Goal: Task Accomplishment & Management: Manage account settings

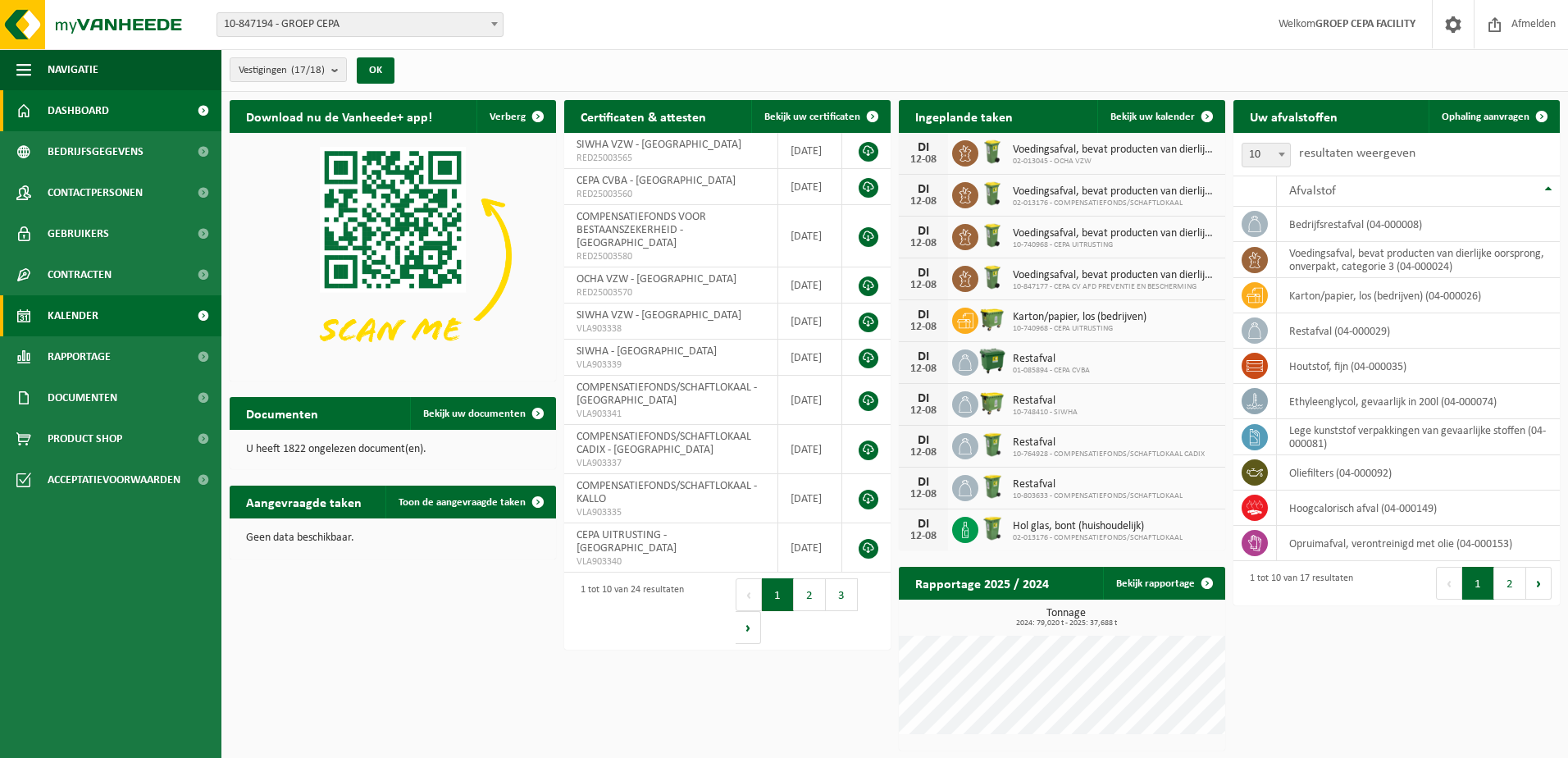
click at [64, 305] on span "Kalender" at bounding box center [73, 316] width 51 height 41
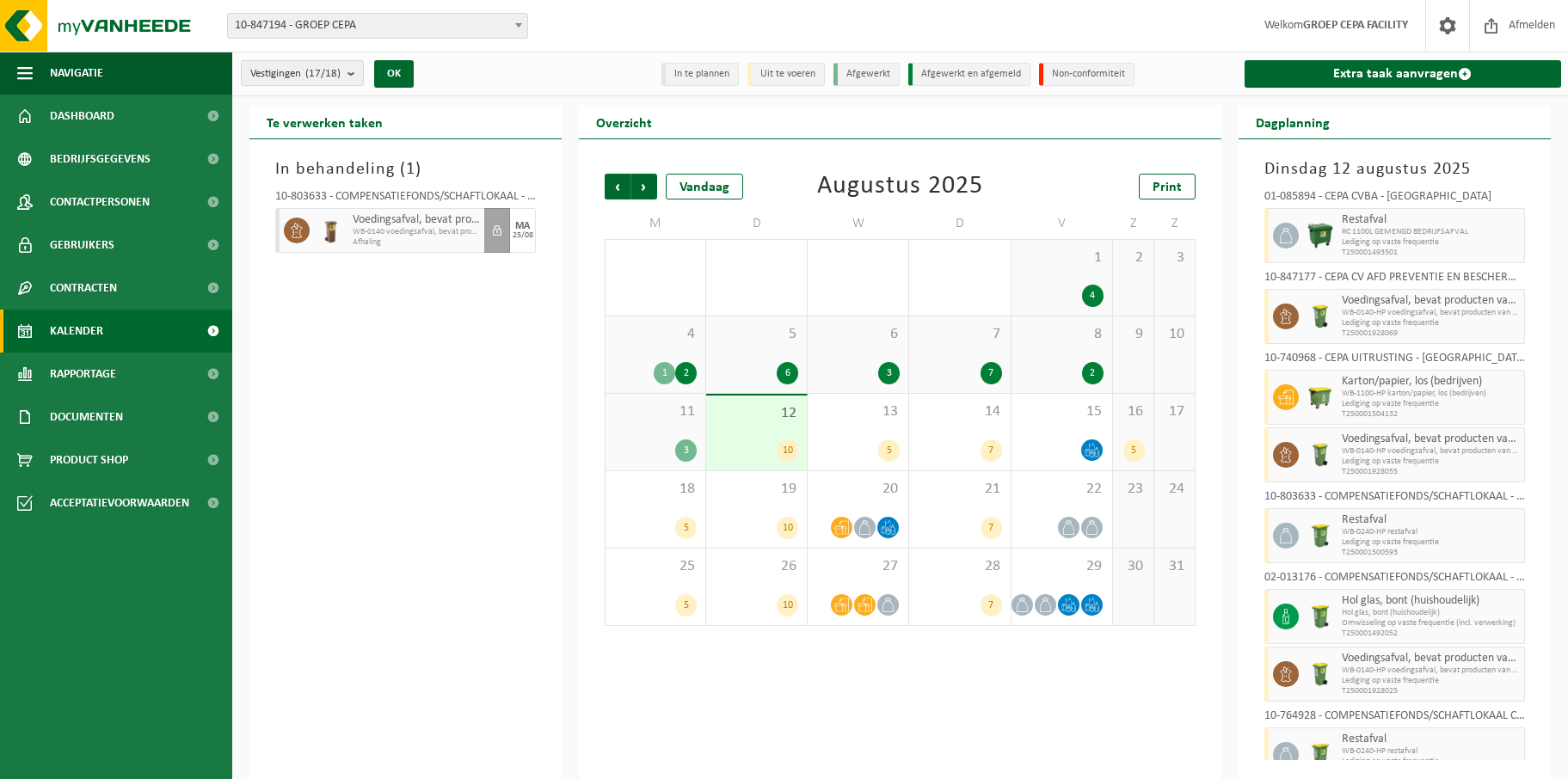
click at [1135, 440] on div "5" at bounding box center [1133, 451] width 21 height 22
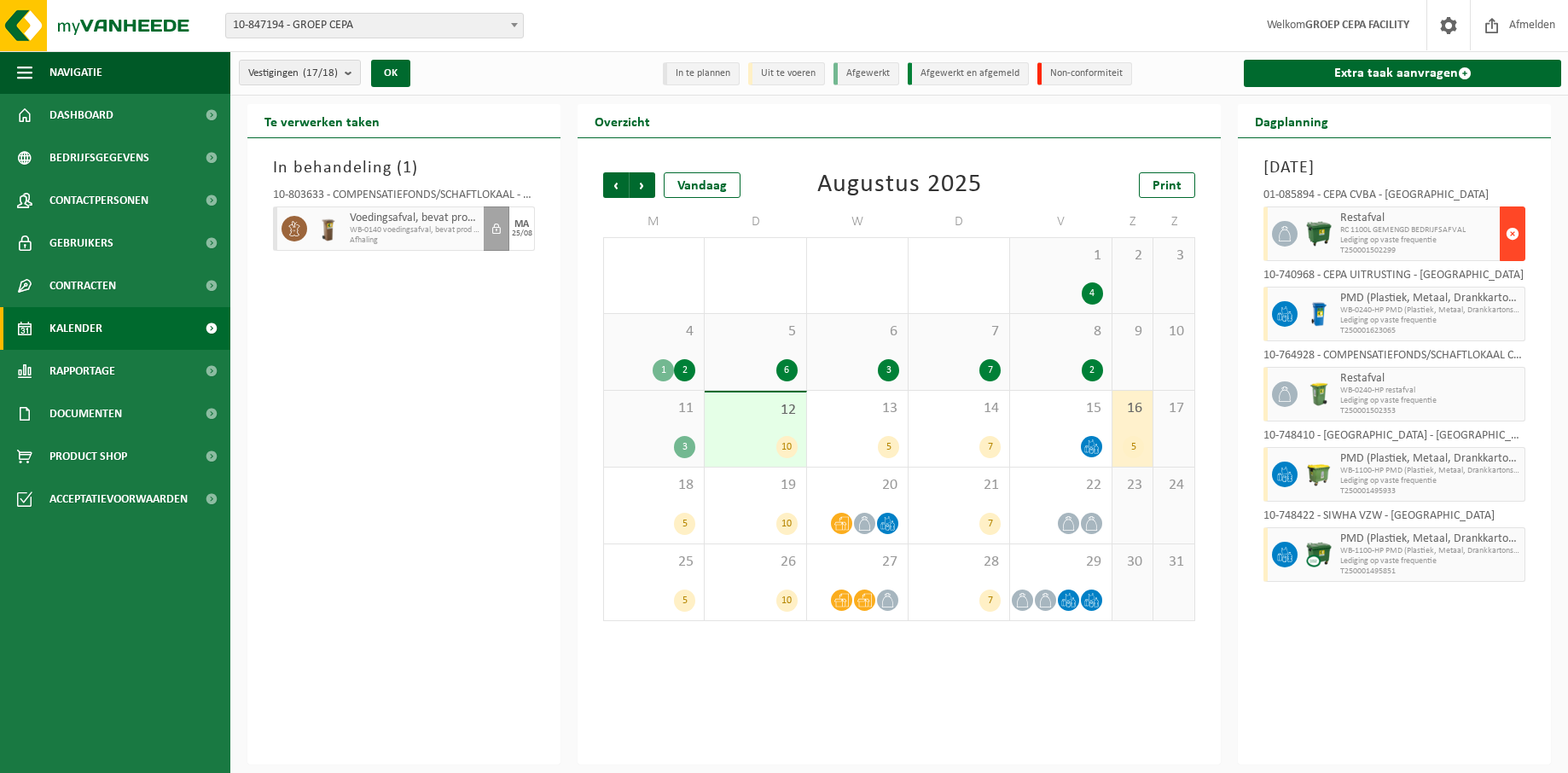
click at [1513, 233] on span "button" at bounding box center [1512, 234] width 14 height 34
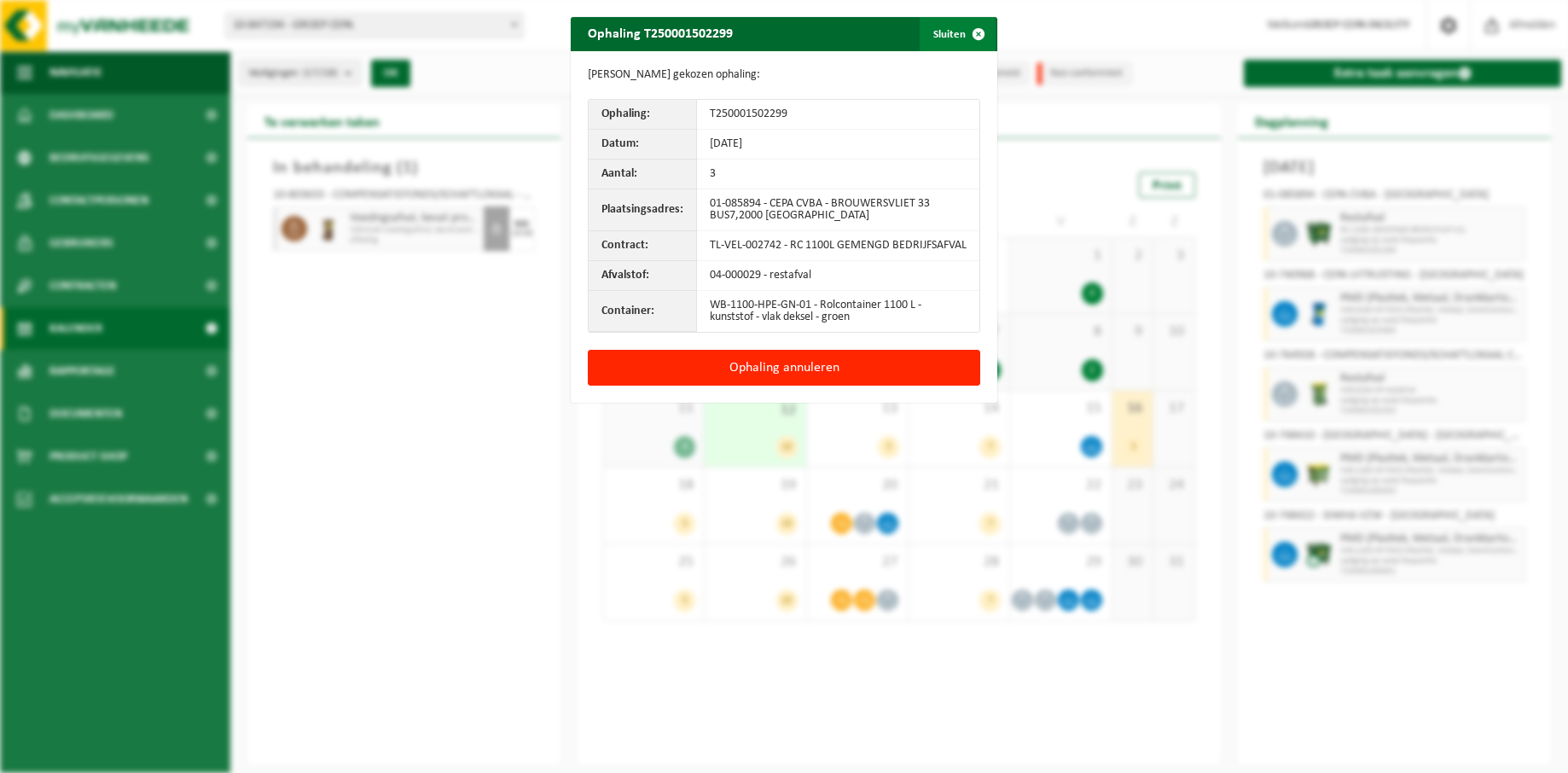
click at [932, 31] on button "Sluiten" at bounding box center [957, 34] width 76 height 34
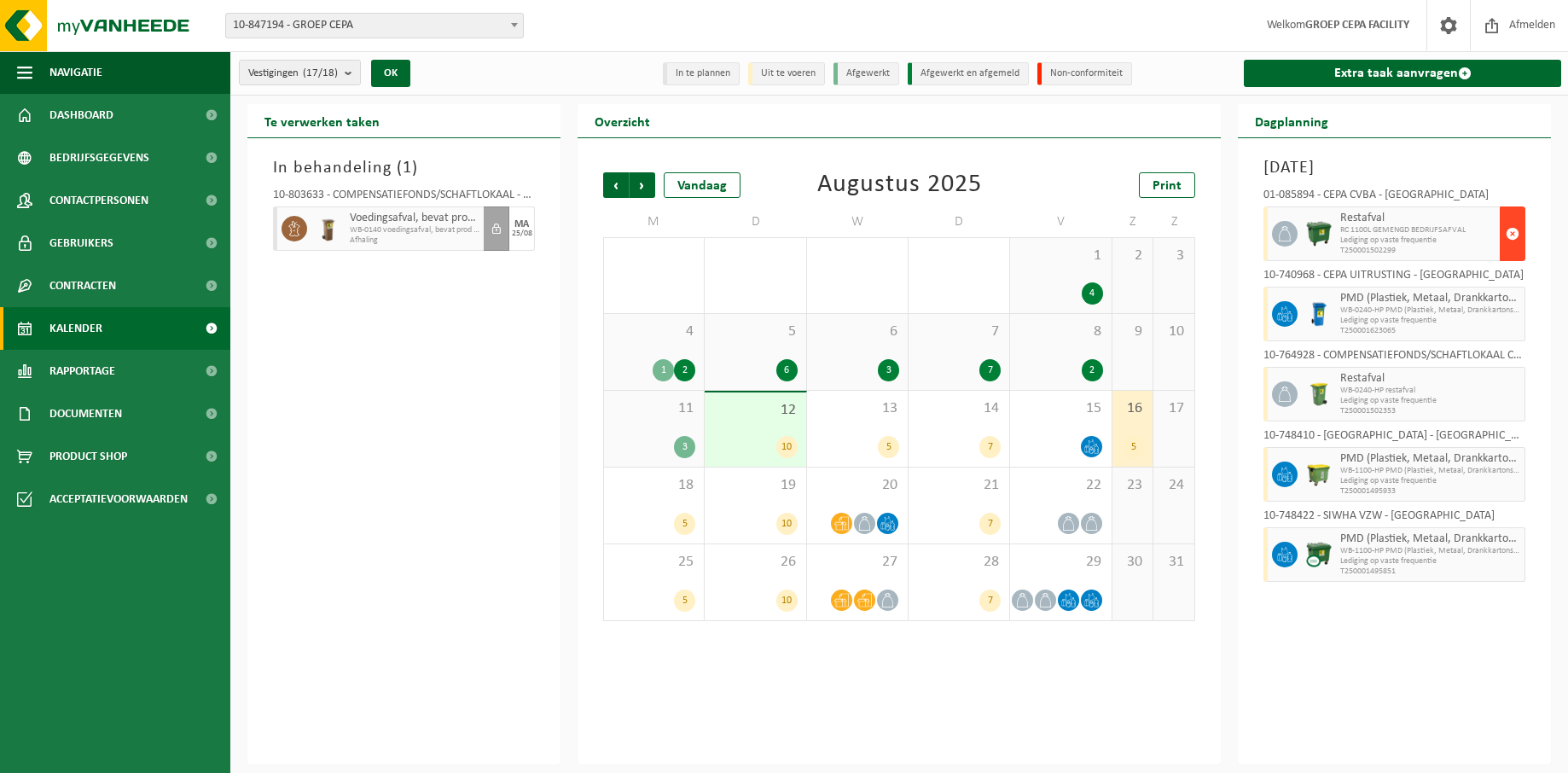
click at [1516, 233] on span "button" at bounding box center [1512, 234] width 14 height 34
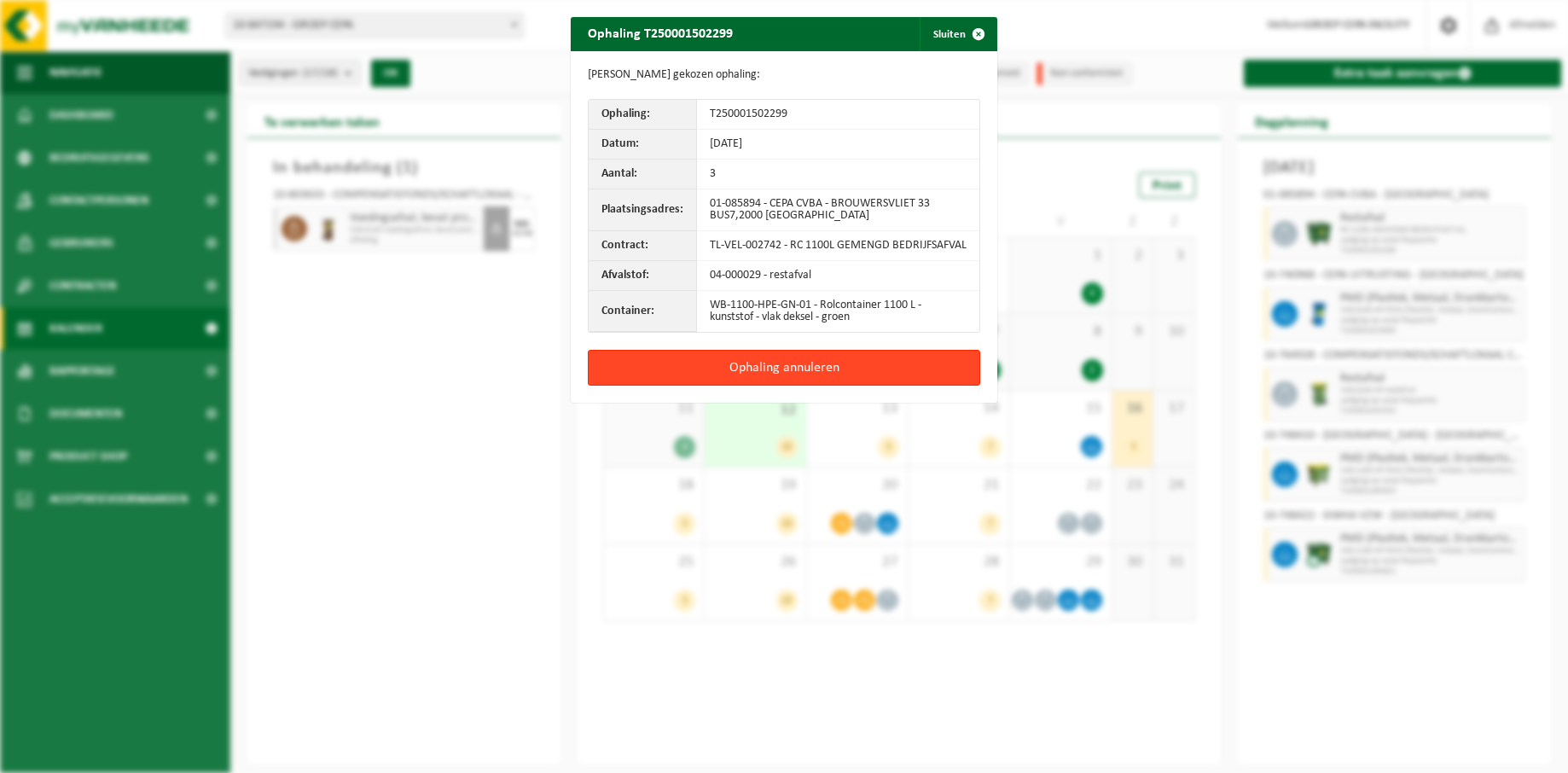
click at [803, 371] on button "Ophaling annuleren" at bounding box center [784, 367] width 392 height 36
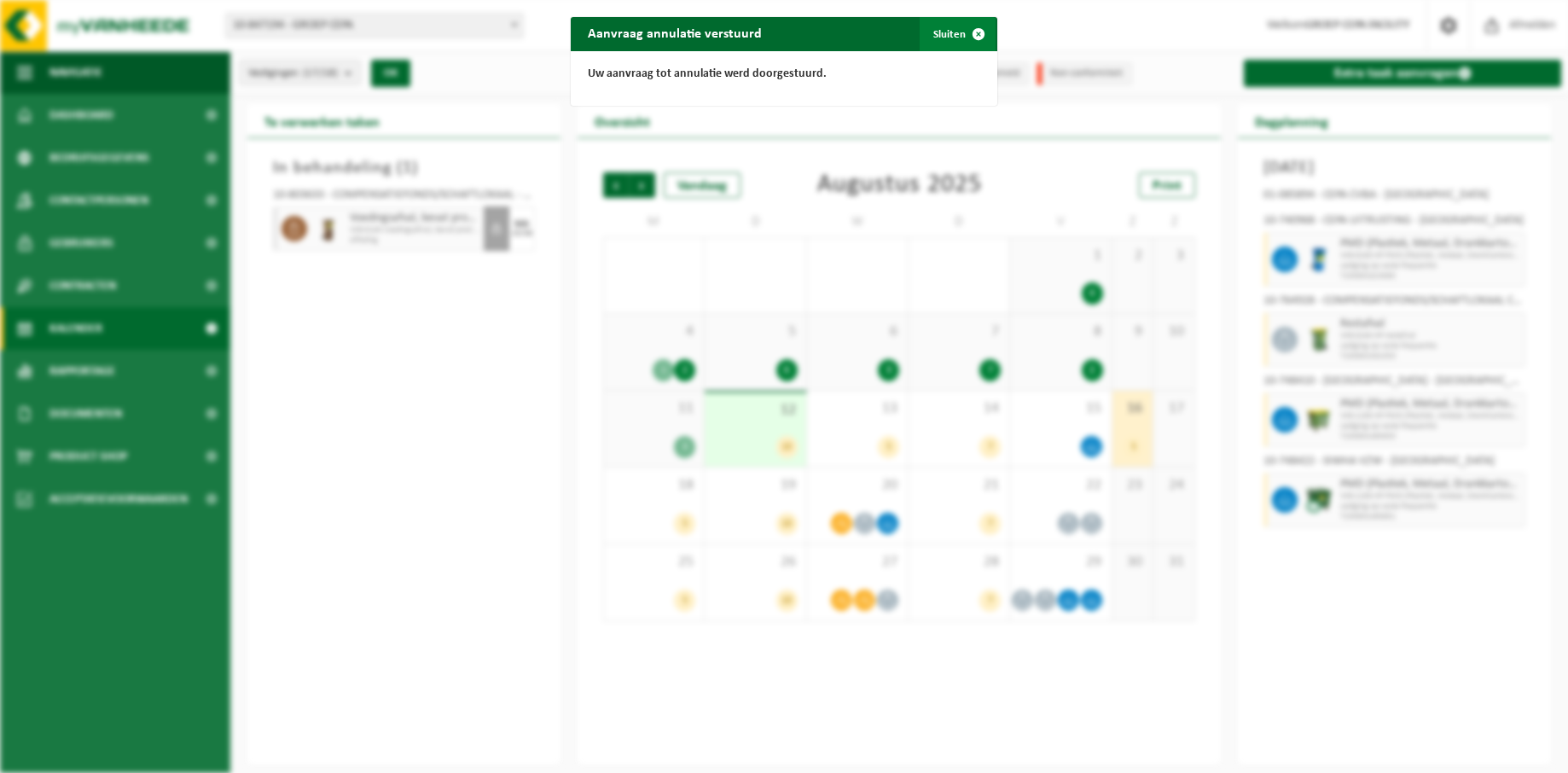
click at [950, 23] on button "Sluiten" at bounding box center [957, 34] width 76 height 34
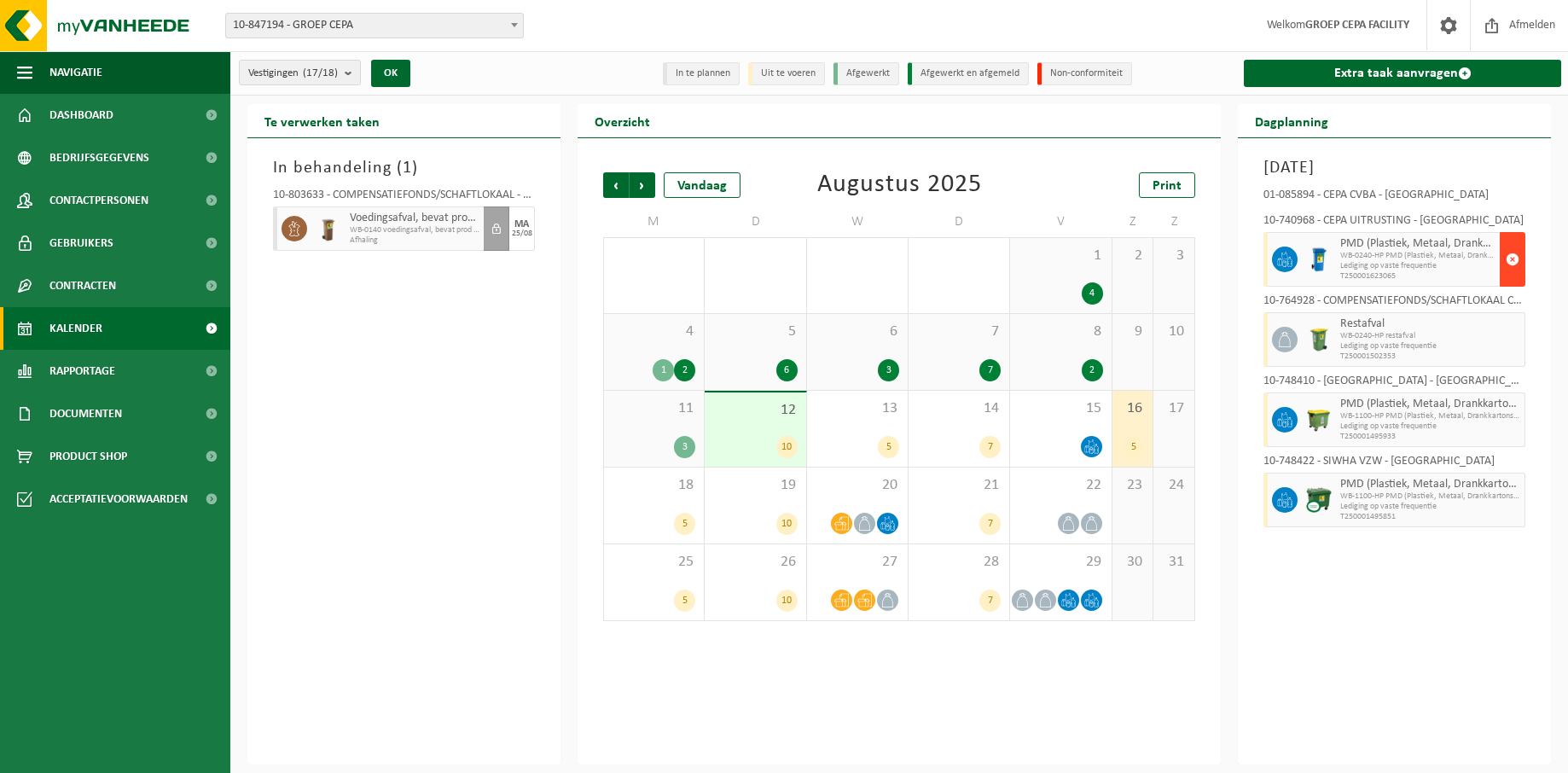
click at [1509, 256] on span "button" at bounding box center [1512, 259] width 14 height 34
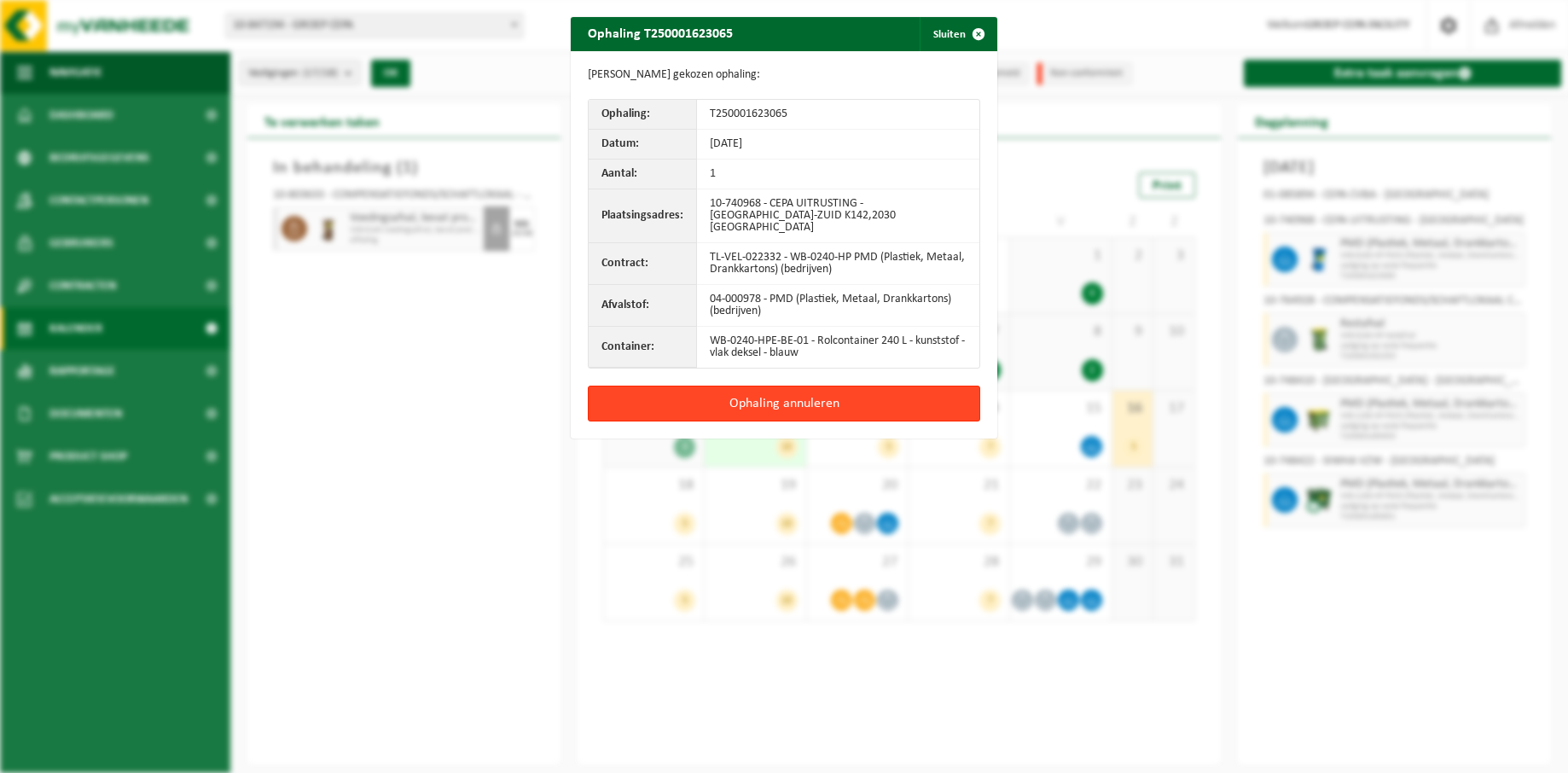
click at [834, 392] on button "Ophaling annuleren" at bounding box center [784, 403] width 392 height 36
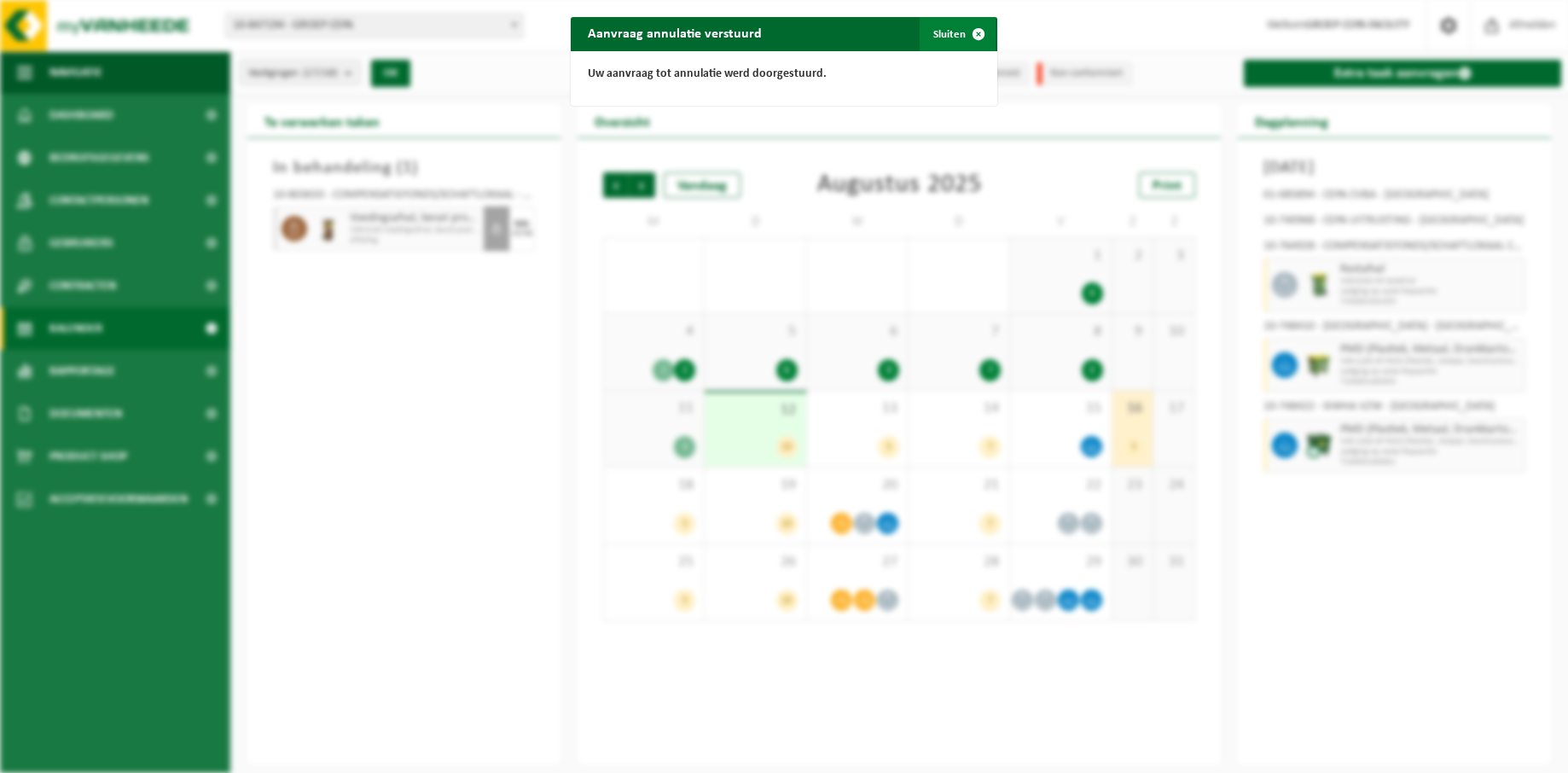
click at [945, 28] on button "Sluiten" at bounding box center [957, 34] width 76 height 34
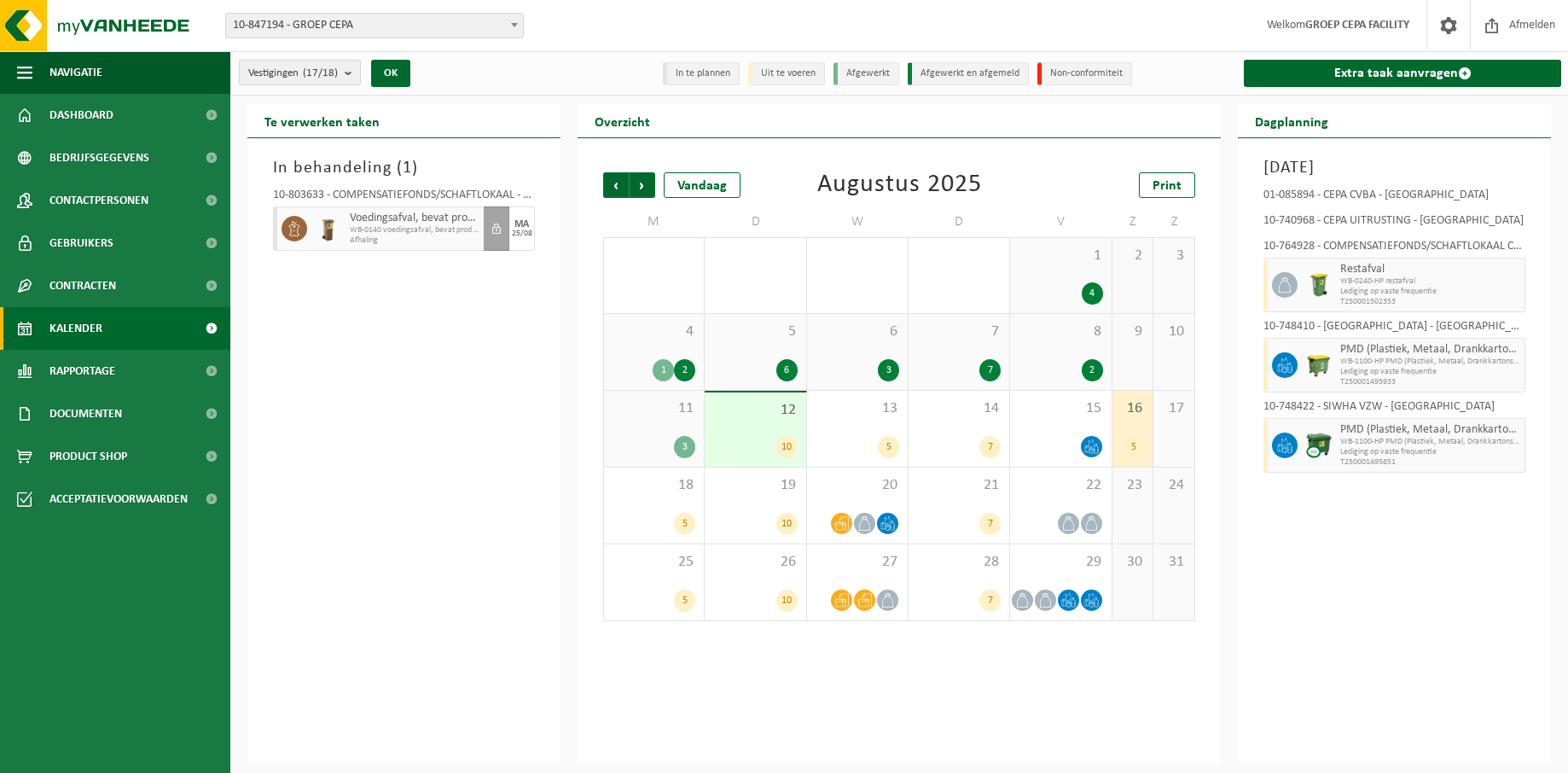
click at [350, 82] on b "submit" at bounding box center [352, 72] width 16 height 24
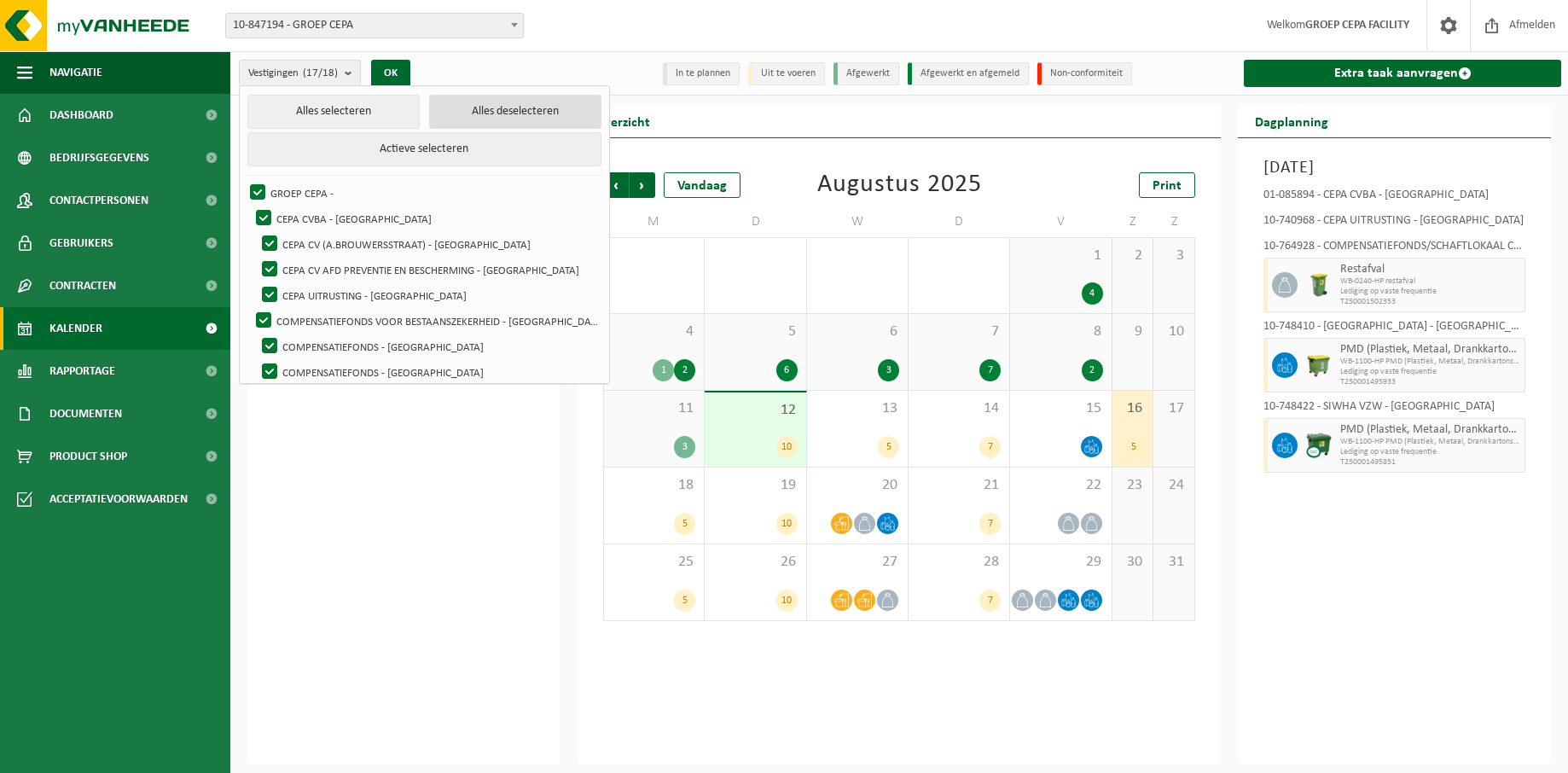
click at [475, 121] on button "Alles deselecteren" at bounding box center [514, 111] width 172 height 34
checkbox input "false"
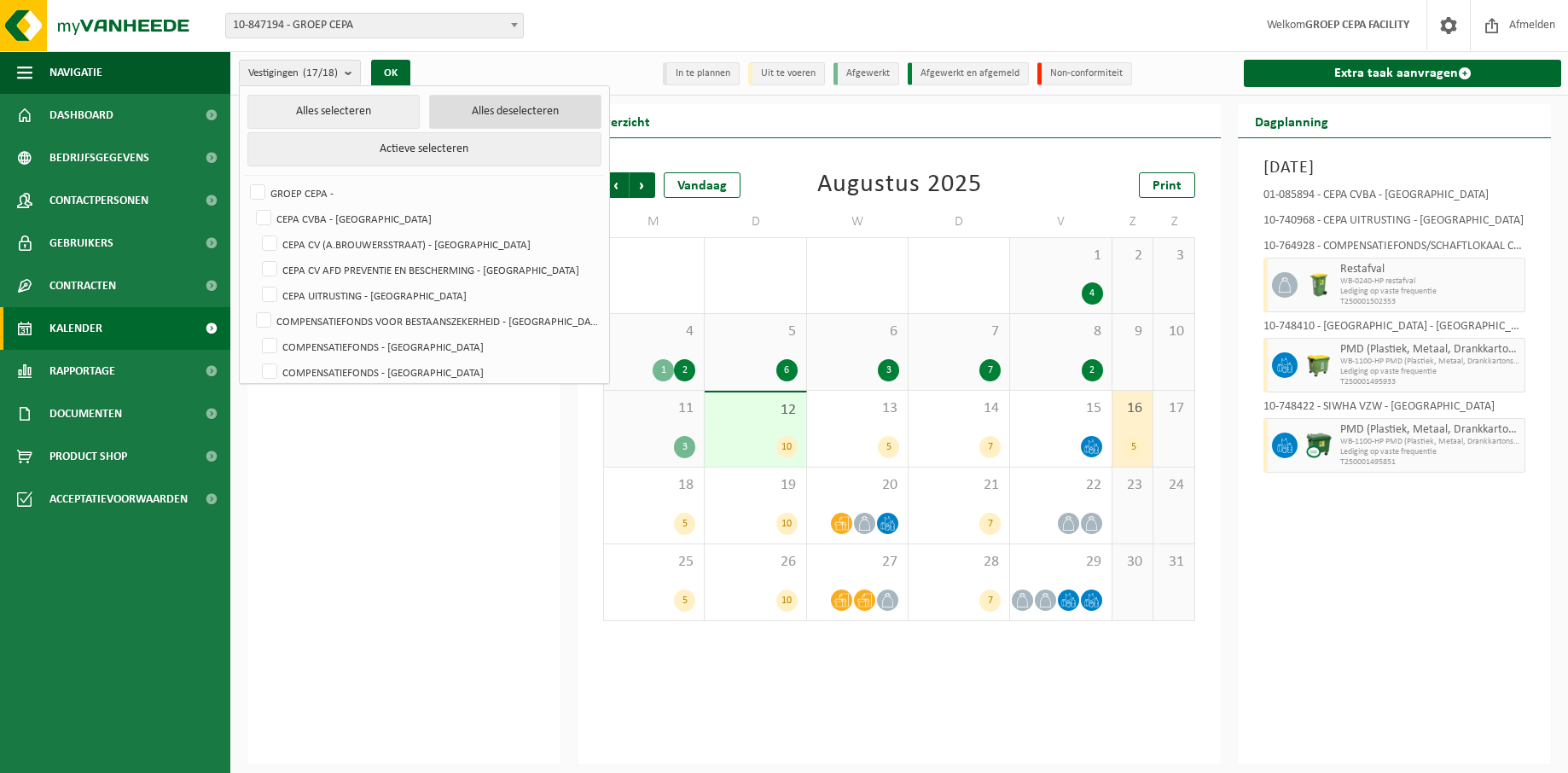
checkbox input "false"
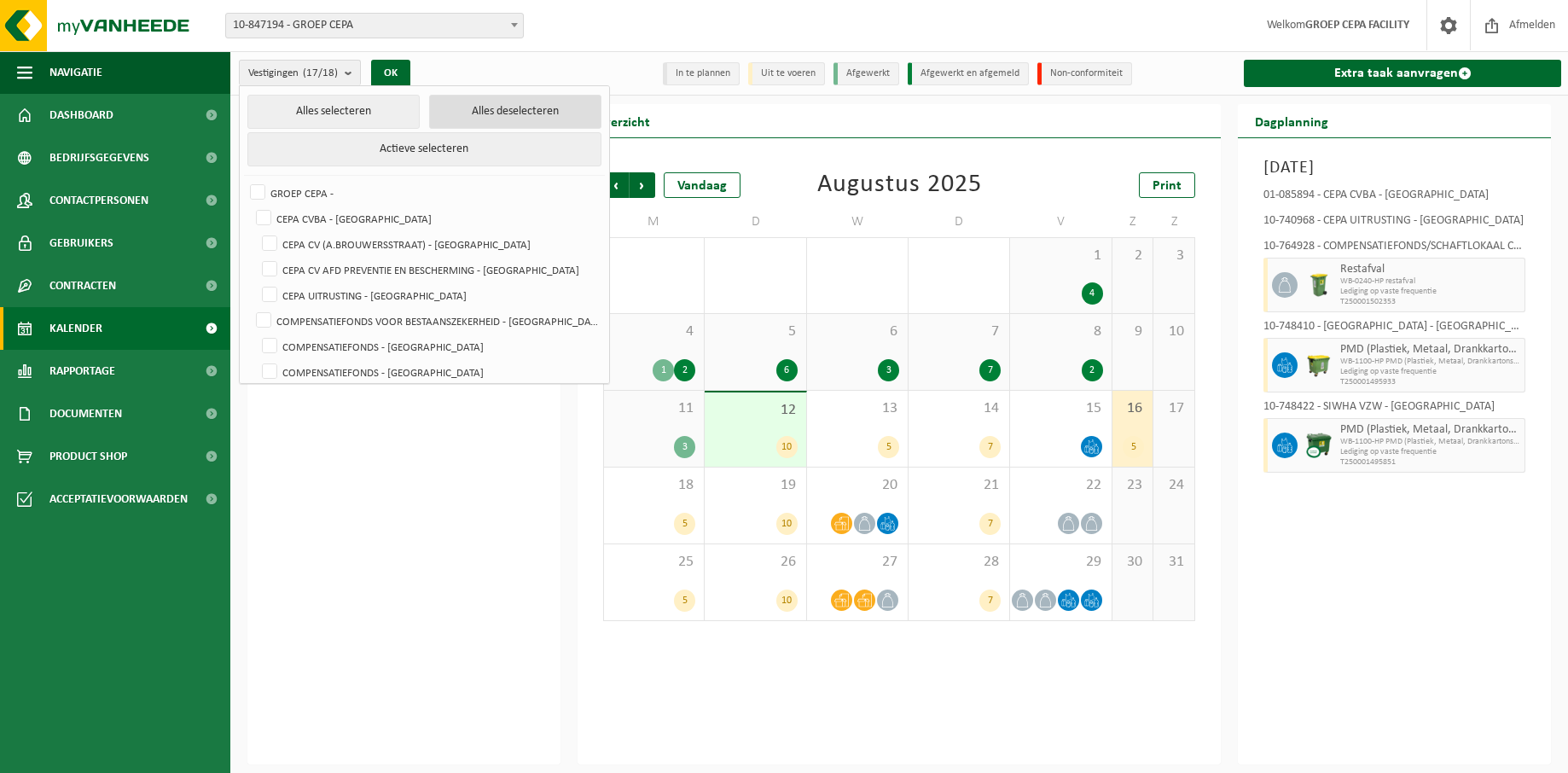
checkbox input "false"
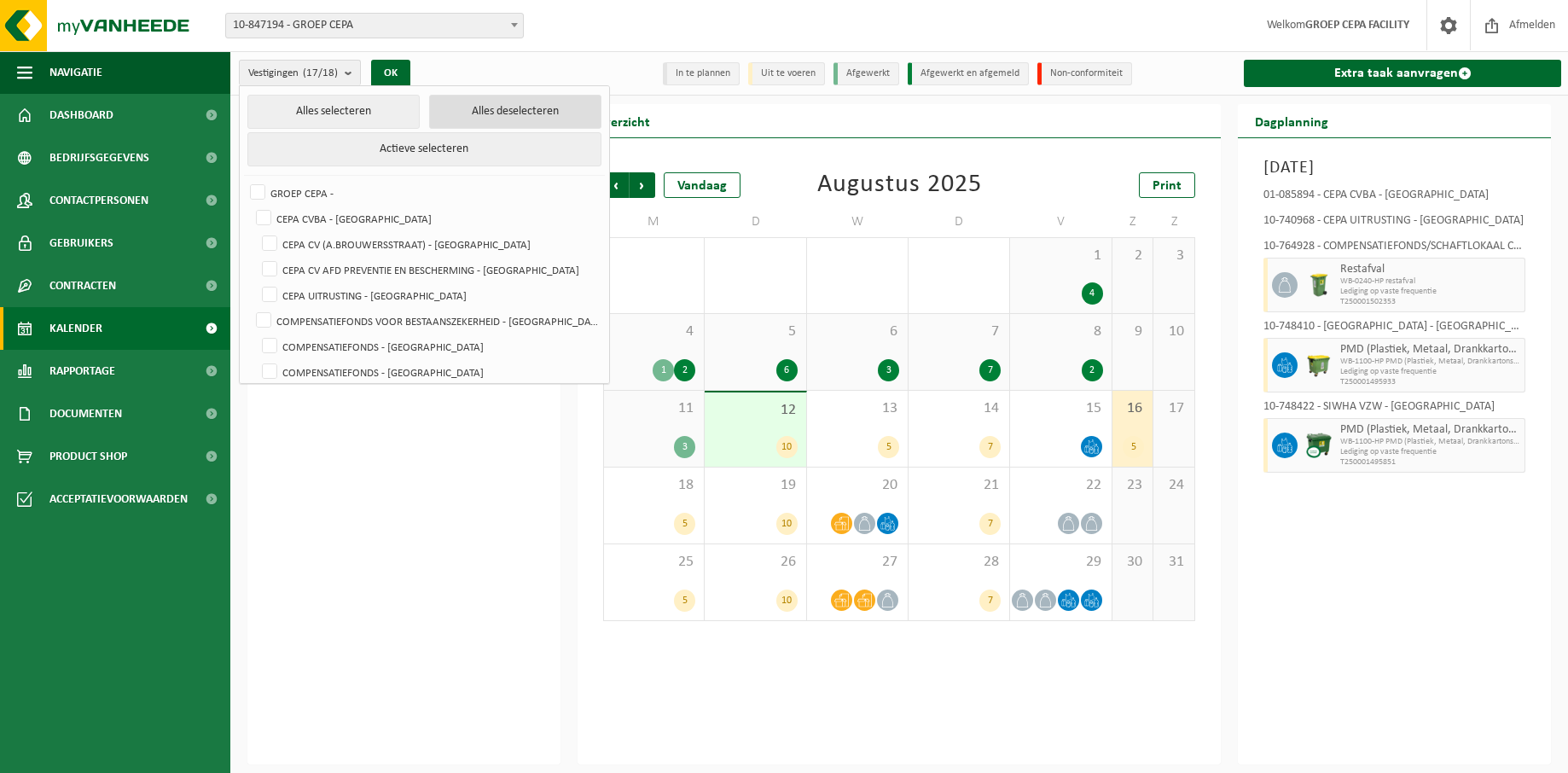
checkbox input "false"
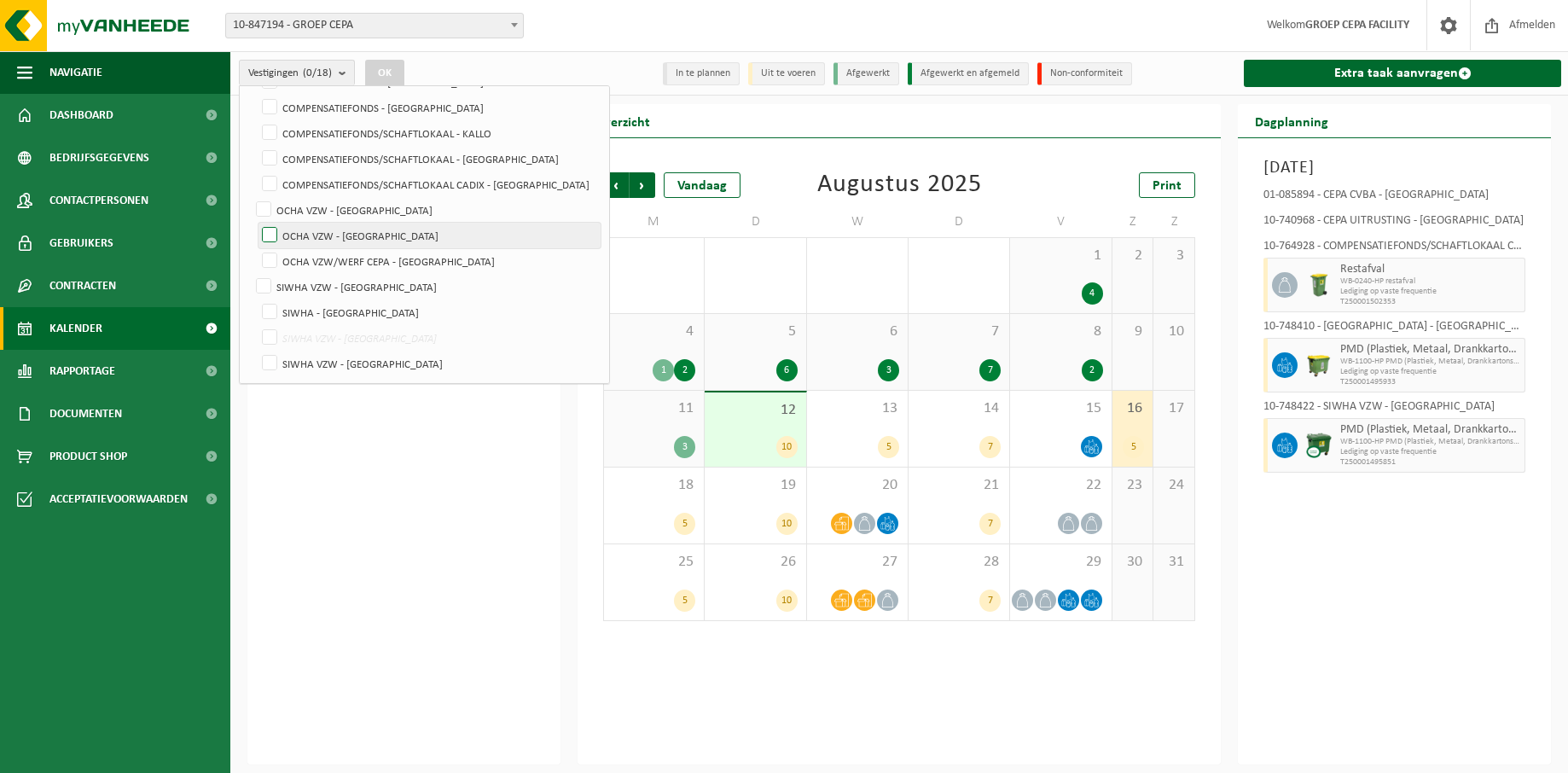
scroll to position [179, 0]
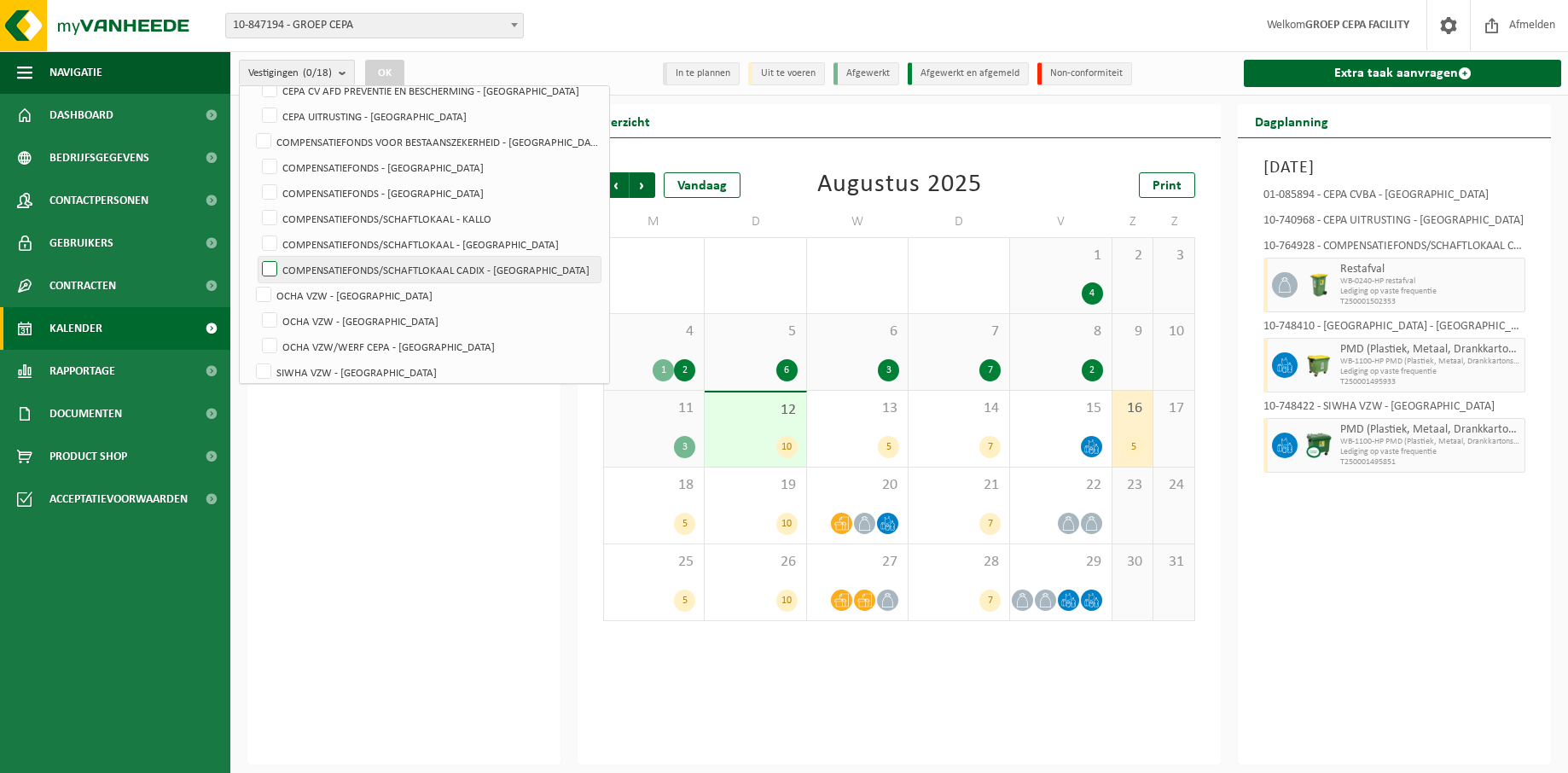
click at [422, 270] on label "COMPENSATIEFONDS/SCHAFTLOKAAL CADIX - [GEOGRAPHIC_DATA]" at bounding box center [429, 269] width 342 height 26
click at [256, 256] on input "COMPENSATIEFONDS/SCHAFTLOKAAL CADIX - [GEOGRAPHIC_DATA]" at bounding box center [255, 256] width 1 height 1
checkbox input "true"
click at [382, 68] on button "OK" at bounding box center [384, 73] width 39 height 27
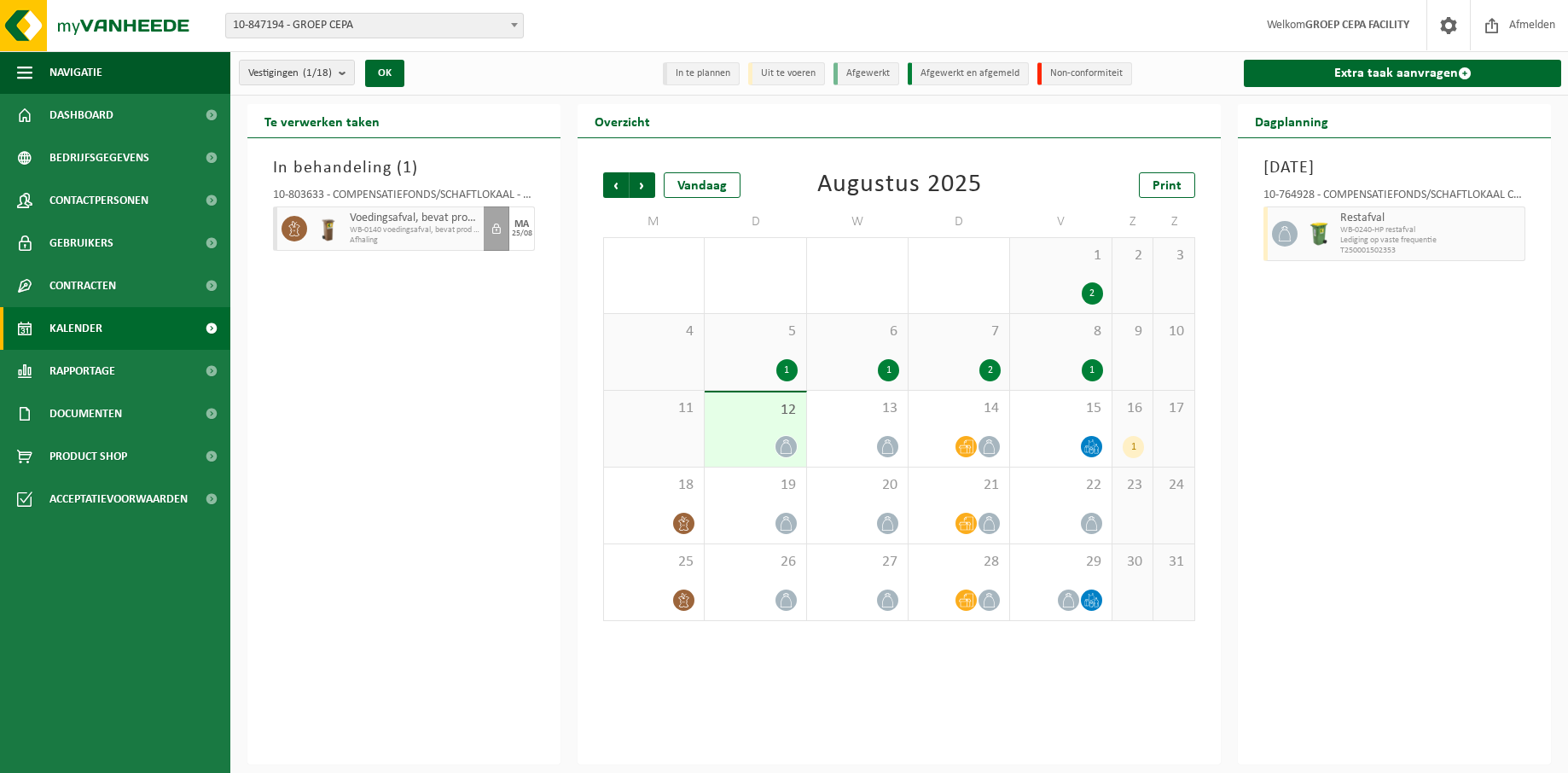
click at [1129, 420] on div "16 1" at bounding box center [1132, 428] width 41 height 76
drag, startPoint x: 347, startPoint y: 59, endPoint x: 353, endPoint y: 68, distance: 10.8
click at [350, 67] on button "Vestigingen (1/18)" at bounding box center [296, 72] width 116 height 26
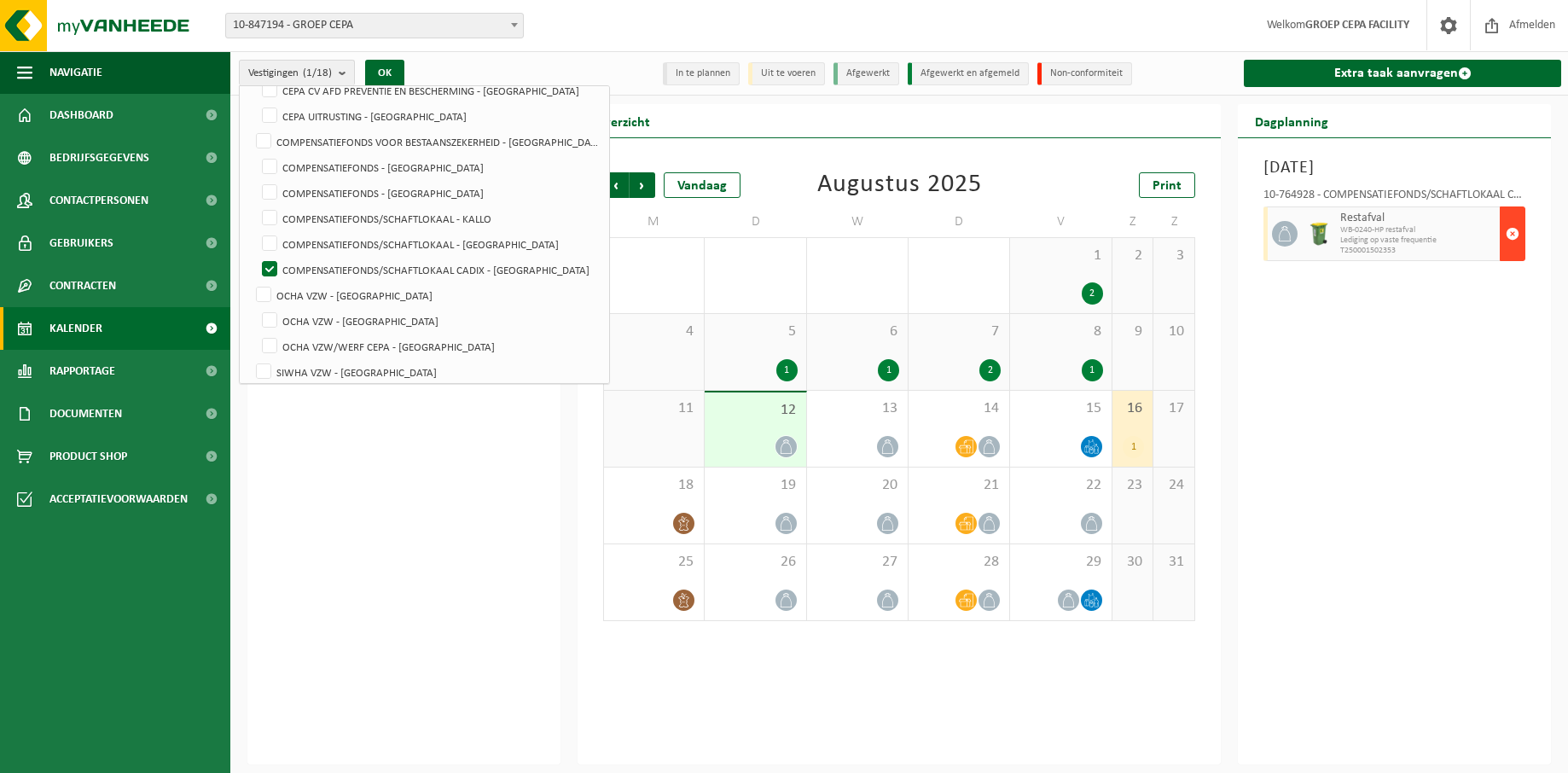
click at [1514, 232] on span "button" at bounding box center [1512, 234] width 14 height 34
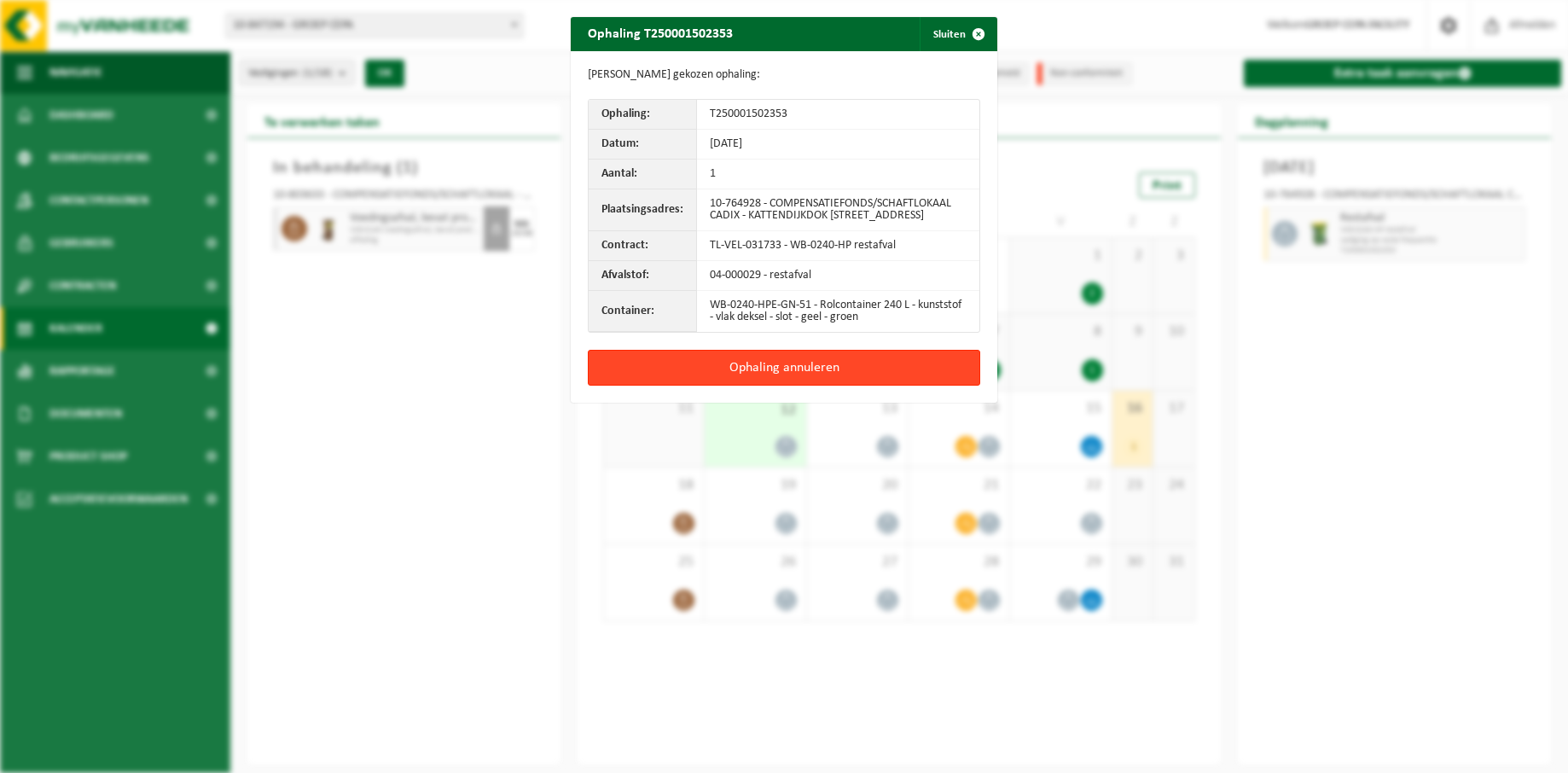
click at [821, 381] on button "Ophaling annuleren" at bounding box center [784, 367] width 392 height 36
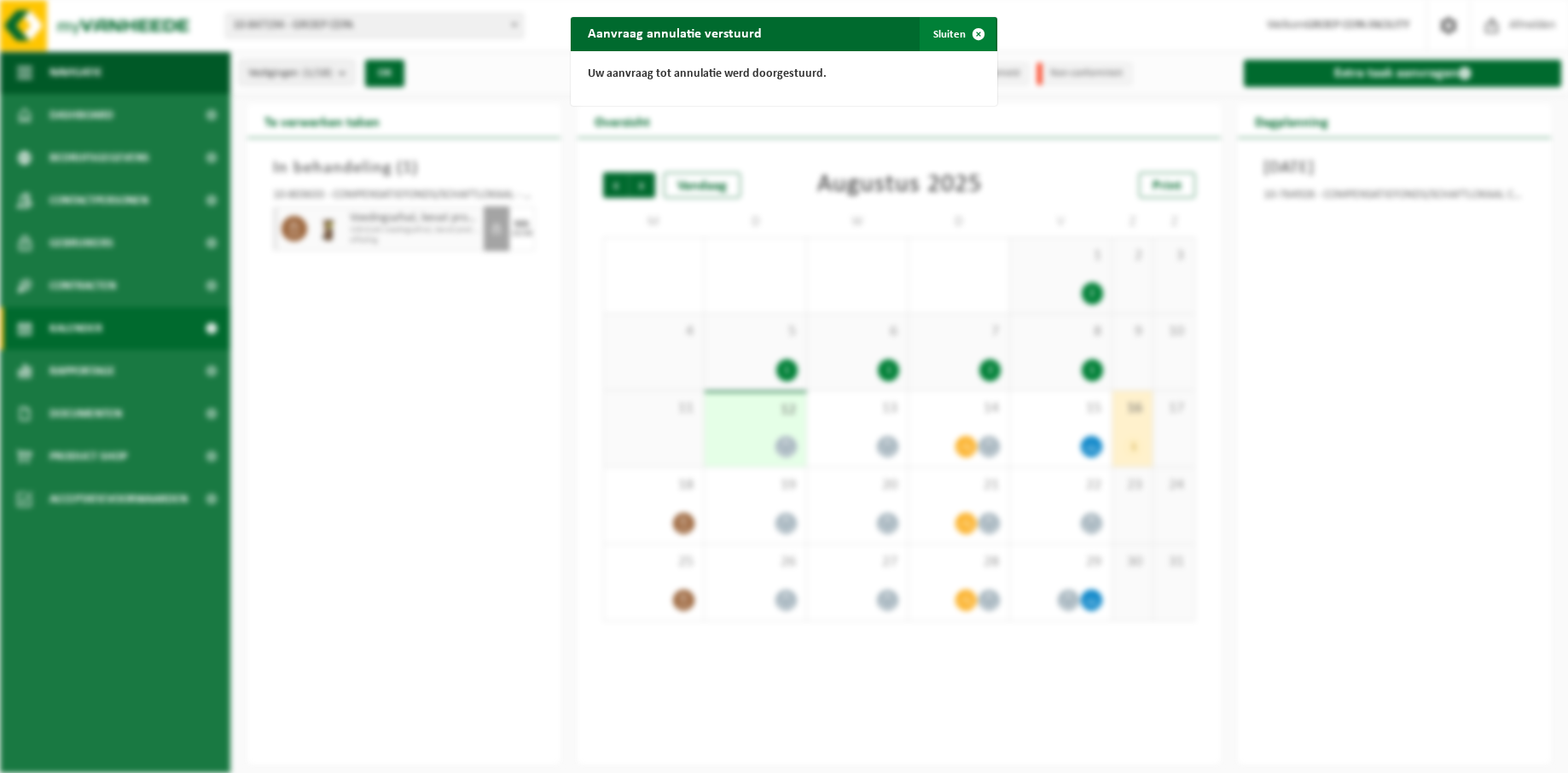
click at [953, 37] on button "Sluiten" at bounding box center [957, 34] width 76 height 34
